Goal: Find specific page/section: Find specific page/section

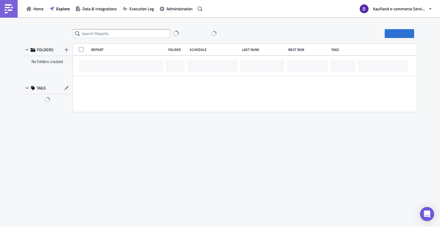
click at [141, 11] on span "Execution Log" at bounding box center [141, 9] width 24 height 6
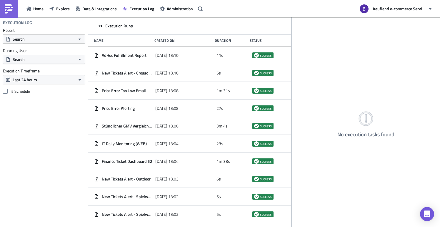
drag, startPoint x: 159, startPoint y: 119, endPoint x: 291, endPoint y: 122, distance: 132.4
click at [291, 122] on div at bounding box center [291, 122] width 1 height 210
click at [63, 8] on span "Explore" at bounding box center [63, 9] width 14 height 6
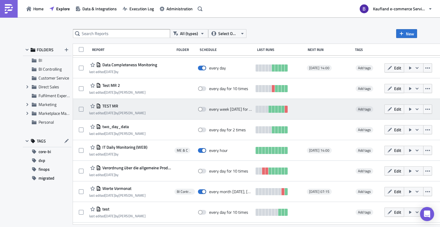
scroll to position [41, 0]
